Goal: Task Accomplishment & Management: Manage account settings

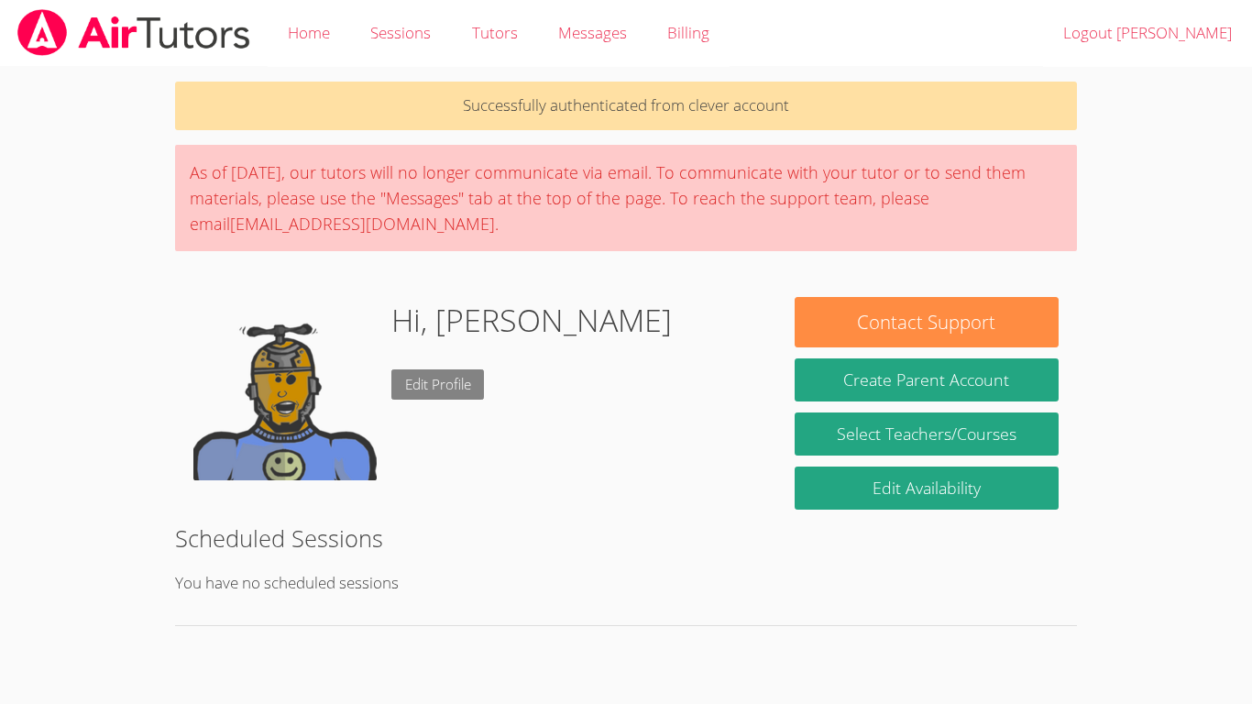
click at [410, 393] on link "Edit Profile" at bounding box center [437, 384] width 93 height 30
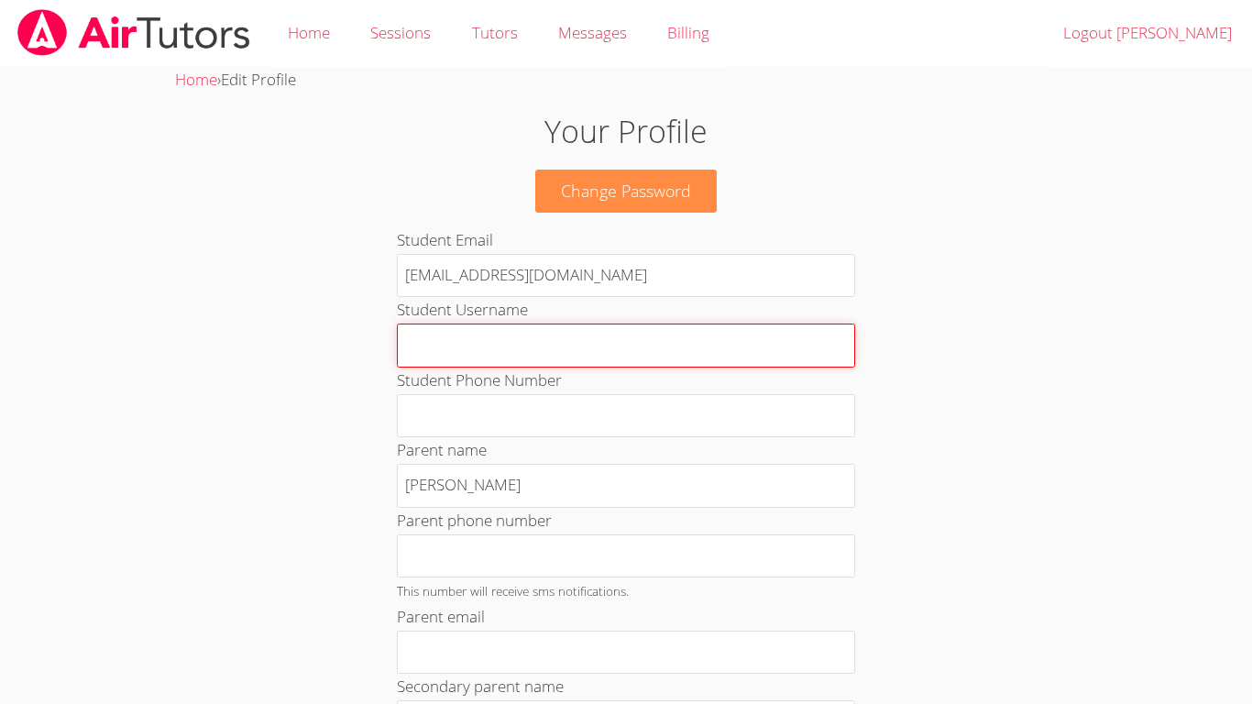
click at [431, 340] on input "Student Username" at bounding box center [626, 345] width 458 height 44
type input "ni45bg04"
